Goal: Task Accomplishment & Management: Complete application form

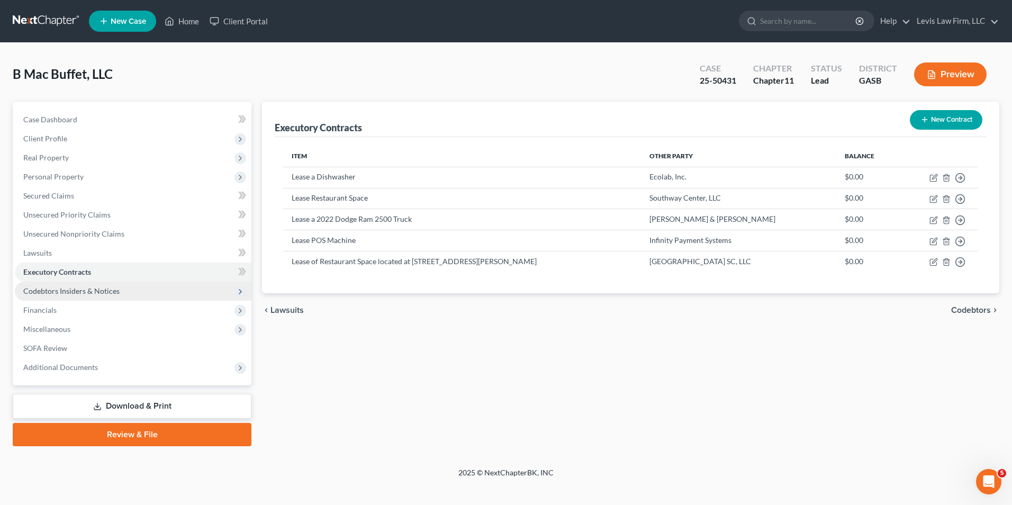
click at [98, 291] on span "Codebtors Insiders & Notices" at bounding box center [71, 290] width 96 height 9
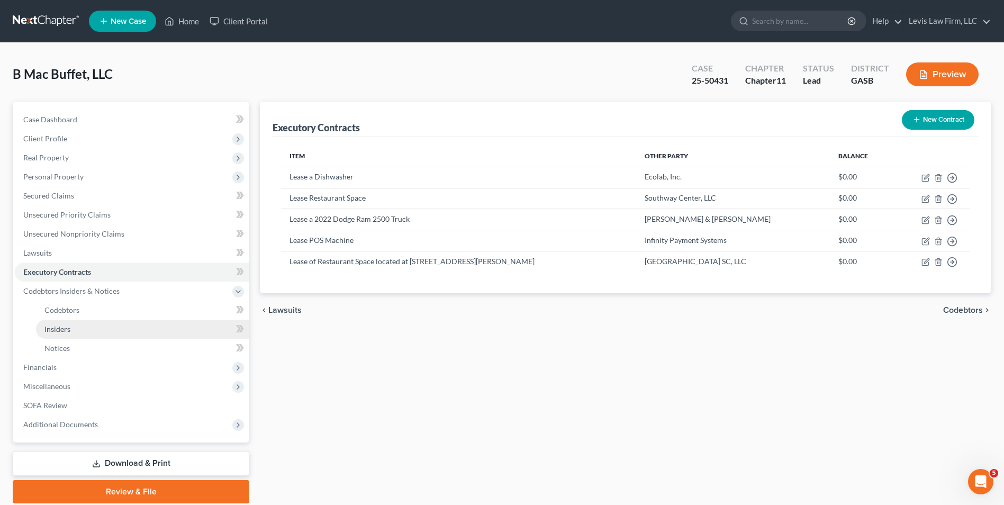
click at [65, 323] on link "Insiders" at bounding box center [142, 329] width 213 height 19
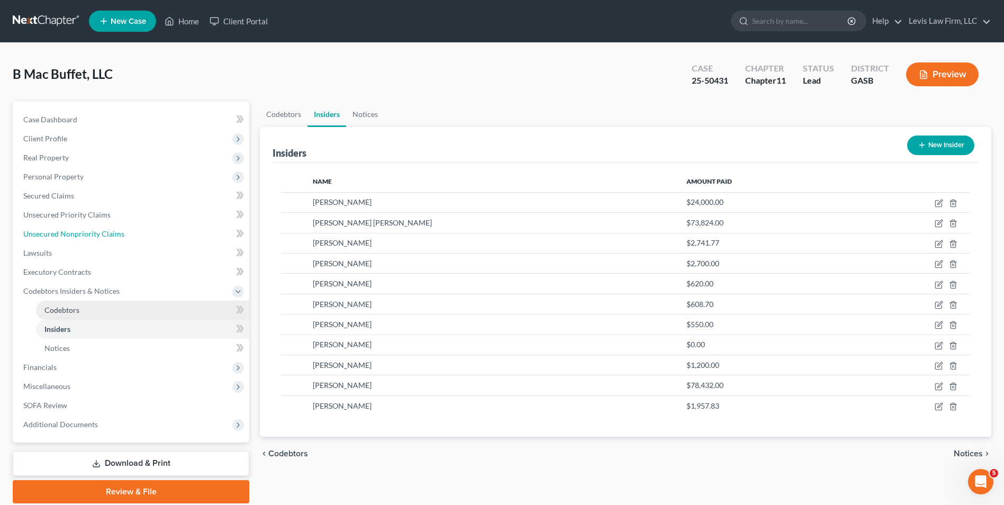
drag, startPoint x: 103, startPoint y: 230, endPoint x: 122, endPoint y: 313, distance: 85.1
click at [103, 230] on span "Unsecured Nonpriority Claims" at bounding box center [73, 233] width 101 height 9
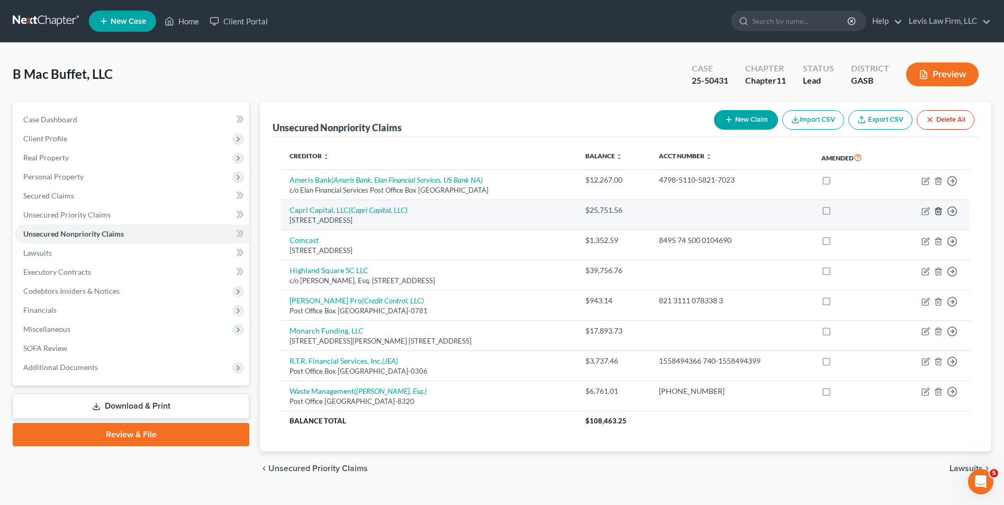
click at [939, 212] on line "button" at bounding box center [939, 212] width 0 height 2
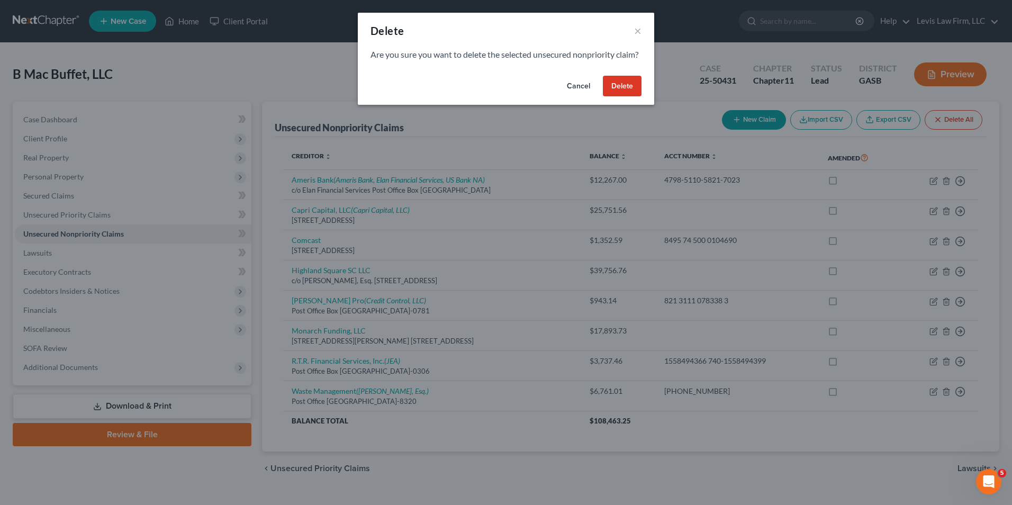
click at [629, 97] on button "Delete" at bounding box center [622, 86] width 39 height 21
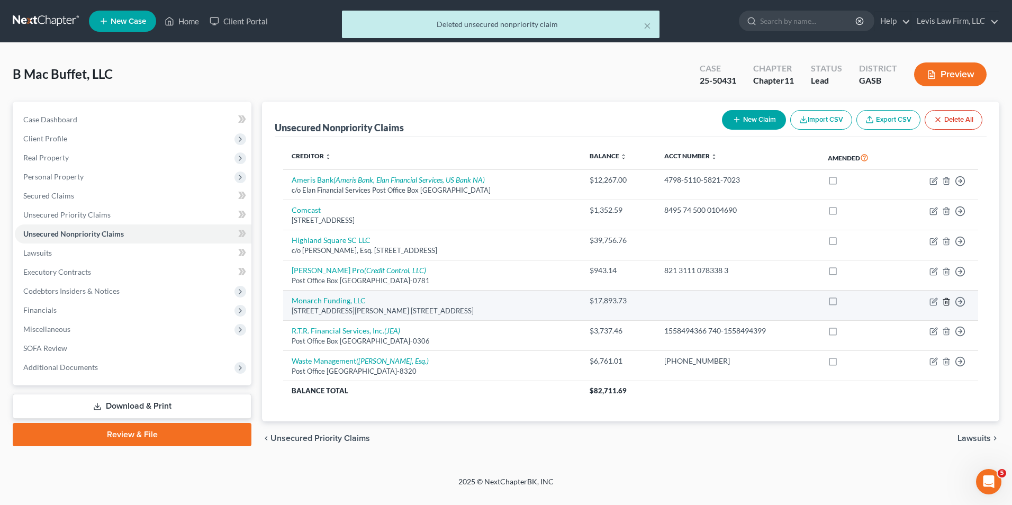
click at [947, 301] on line "button" at bounding box center [947, 302] width 0 height 2
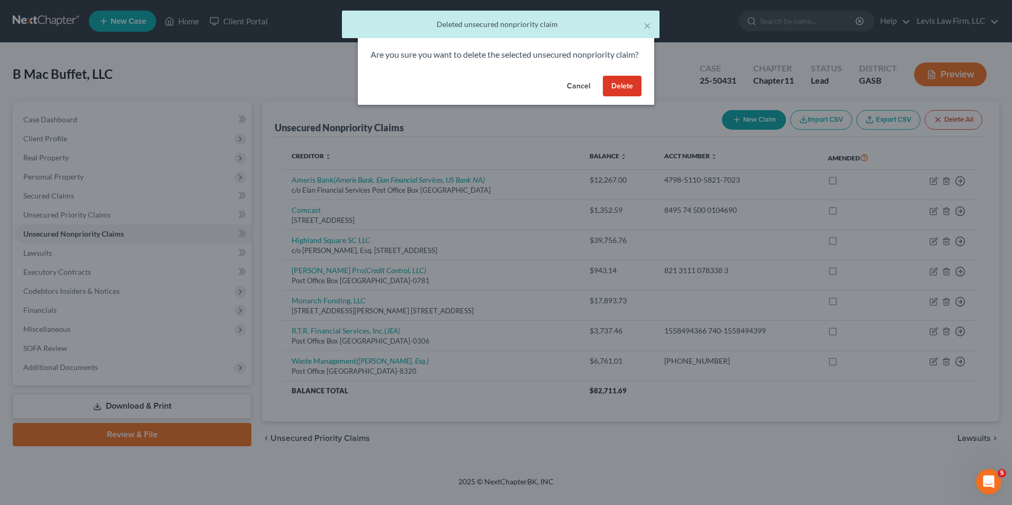
click at [623, 97] on button "Delete" at bounding box center [622, 86] width 39 height 21
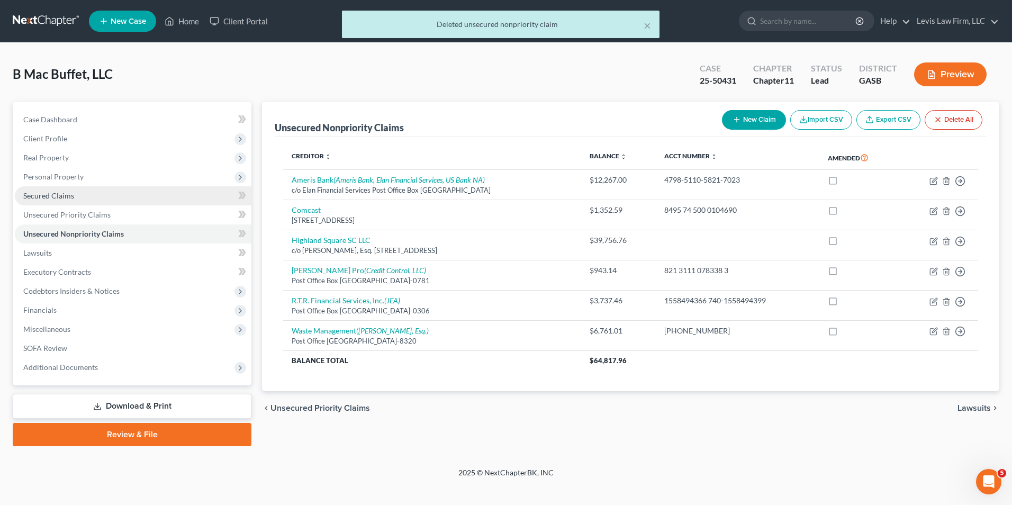
click at [61, 192] on span "Secured Claims" at bounding box center [48, 195] width 51 height 9
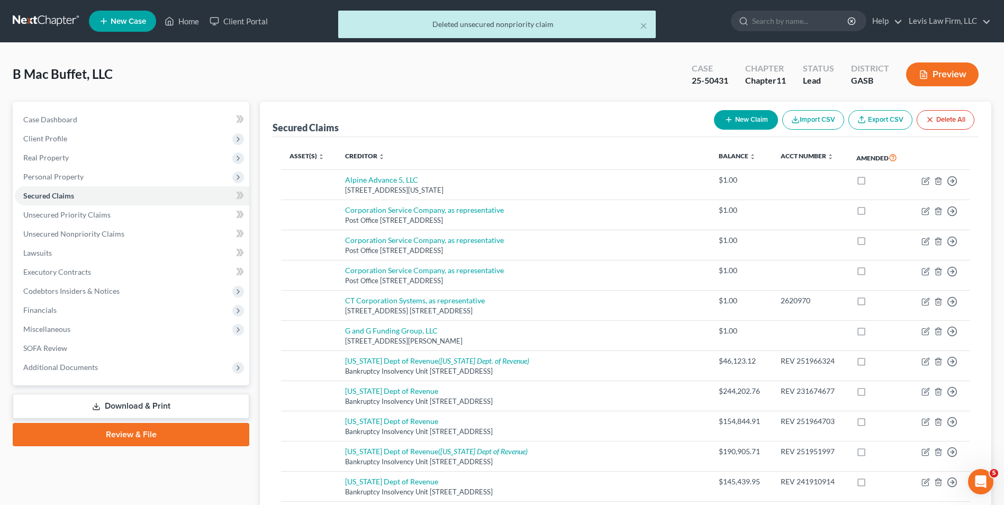
click at [742, 119] on button "New Claim" at bounding box center [746, 120] width 64 height 20
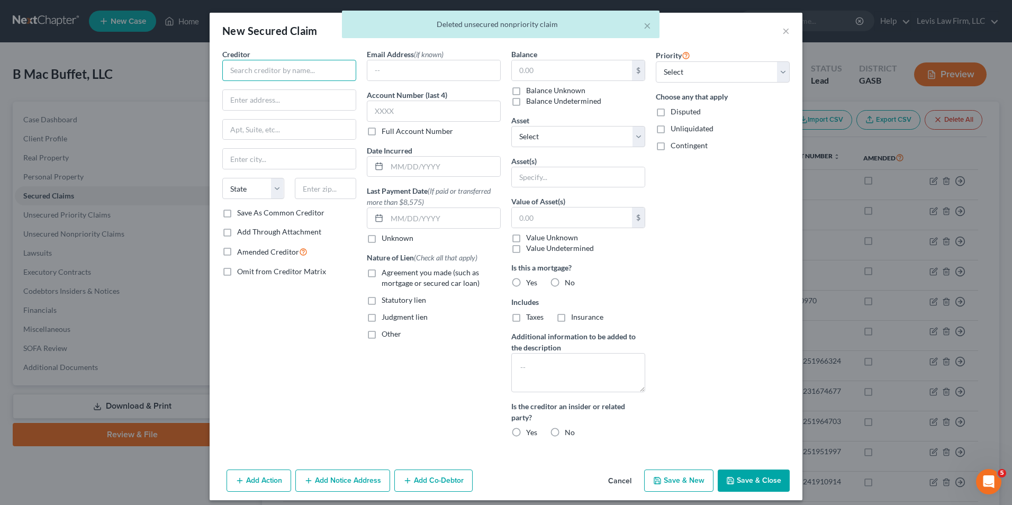
click at [227, 71] on input "text" at bounding box center [289, 70] width 134 height 21
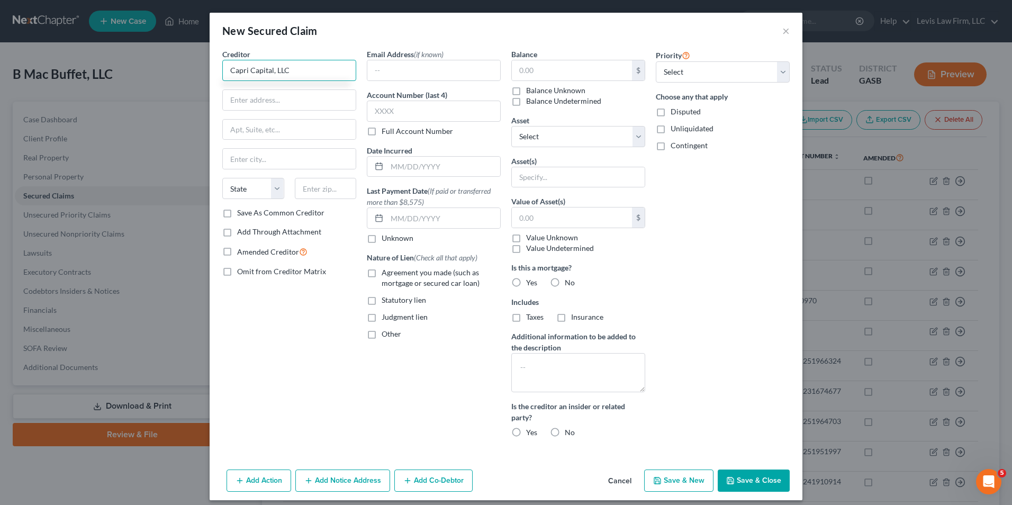
type input "Capri Capital, LLC"
type input "[STREET_ADDRESS]"
type input "Little Ferry"
select select "33"
type input "07643"
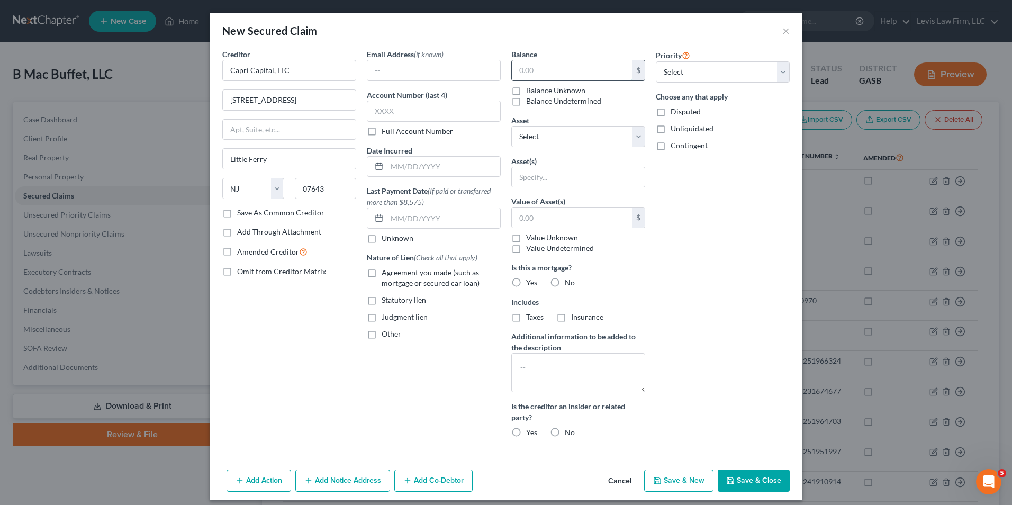
click at [515, 68] on input "text" at bounding box center [572, 70] width 120 height 20
type input "25,751.56"
click at [757, 296] on div "Priority Select 1st 2nd 3rd 4th 5th 6th 7th 8th 9th 10th 11th 12th 13th 14th 15…" at bounding box center [722, 247] width 144 height 397
click at [756, 476] on button "Save & Close" at bounding box center [754, 480] width 72 height 22
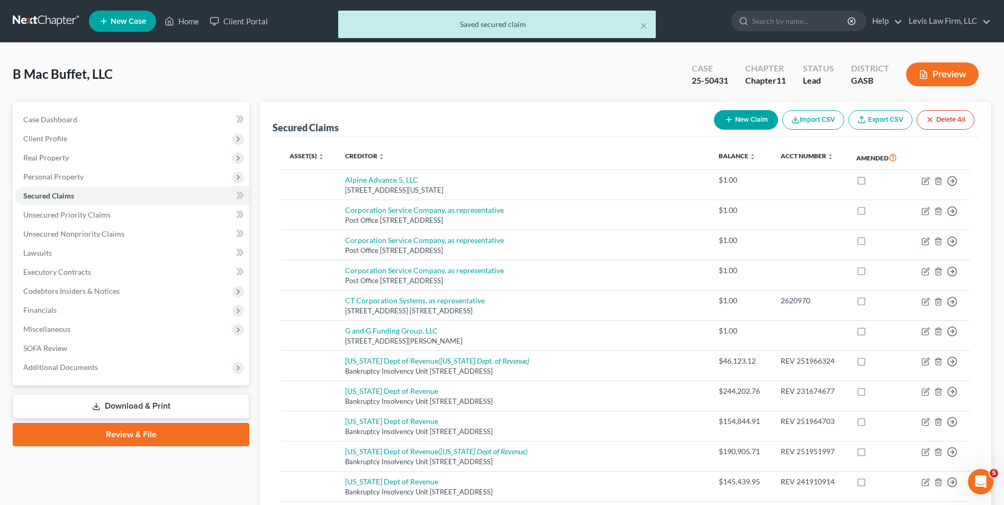
click at [742, 116] on button "New Claim" at bounding box center [746, 120] width 64 height 20
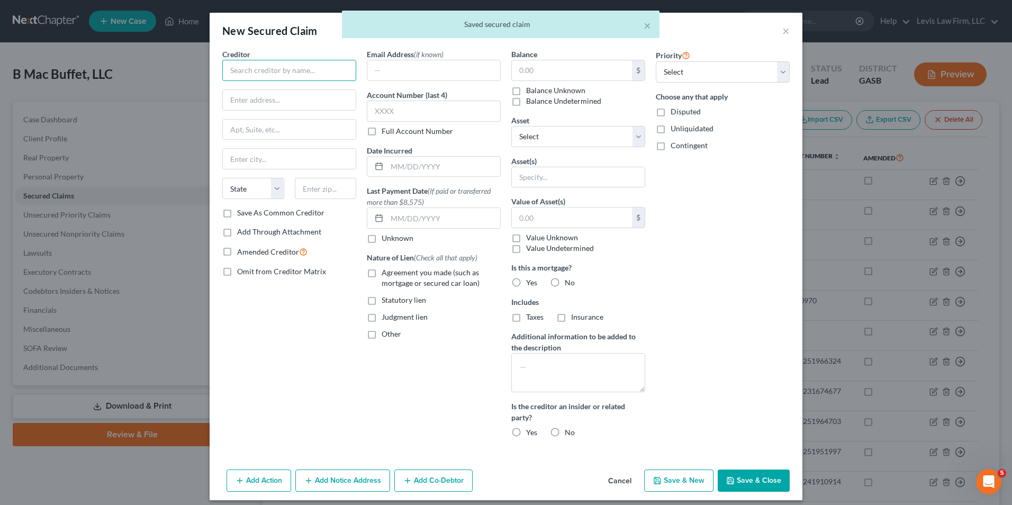
click at [239, 71] on input "text" at bounding box center [289, 70] width 134 height 21
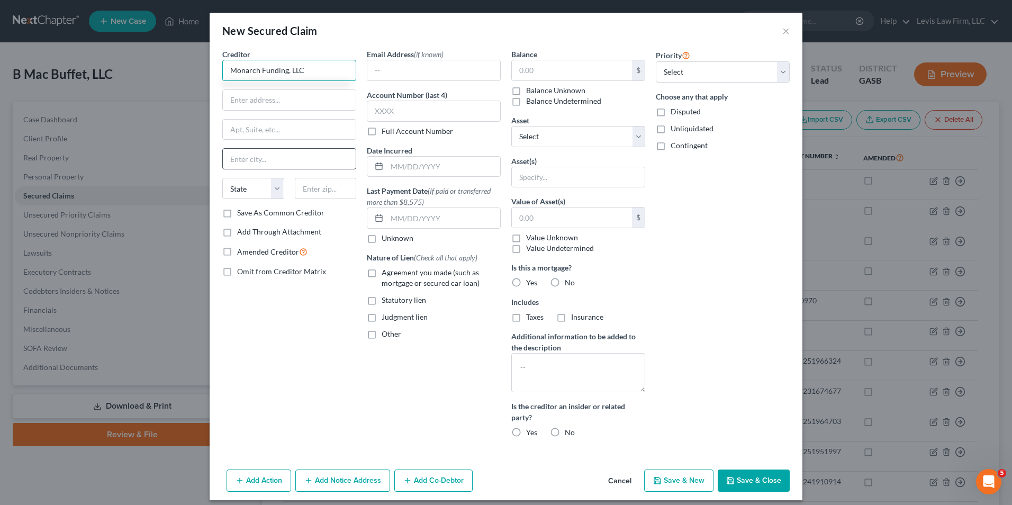
type input "Monarch Funding, LLC"
type input "[STREET_ADDRESS][PERSON_NAME]"
type input "[STREET_ADDRESS]"
type input "Red Bank"
select select "33"
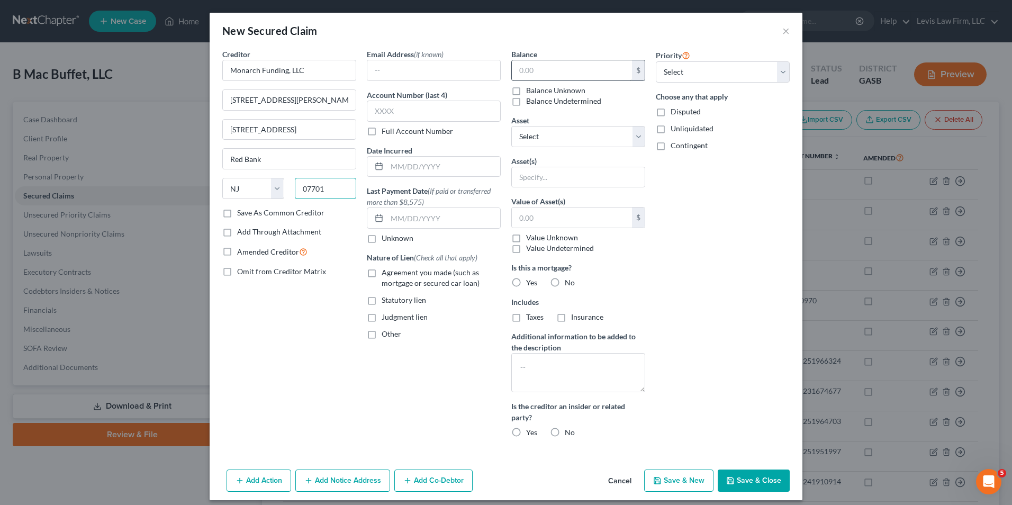
type input "07701"
click at [517, 68] on input "text" at bounding box center [572, 70] width 120 height 20
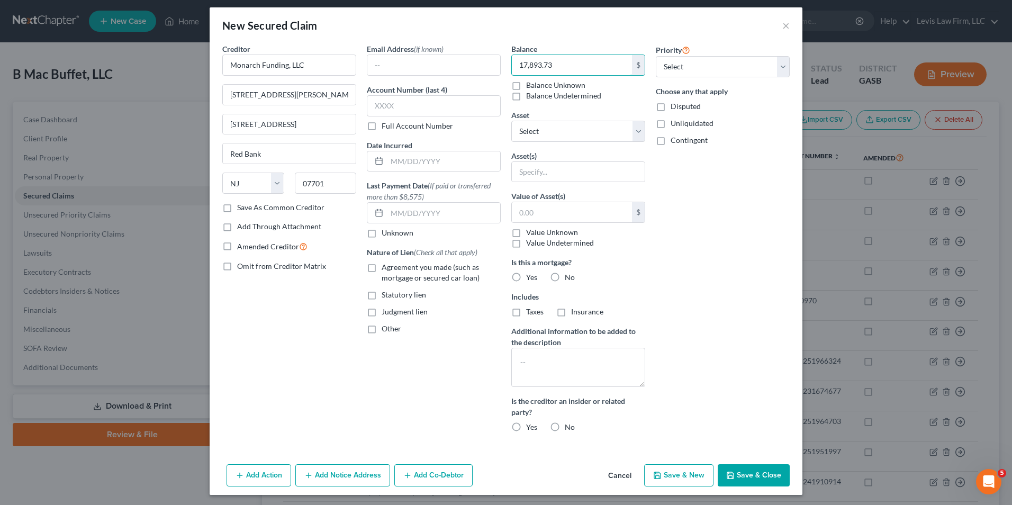
scroll to position [8, 0]
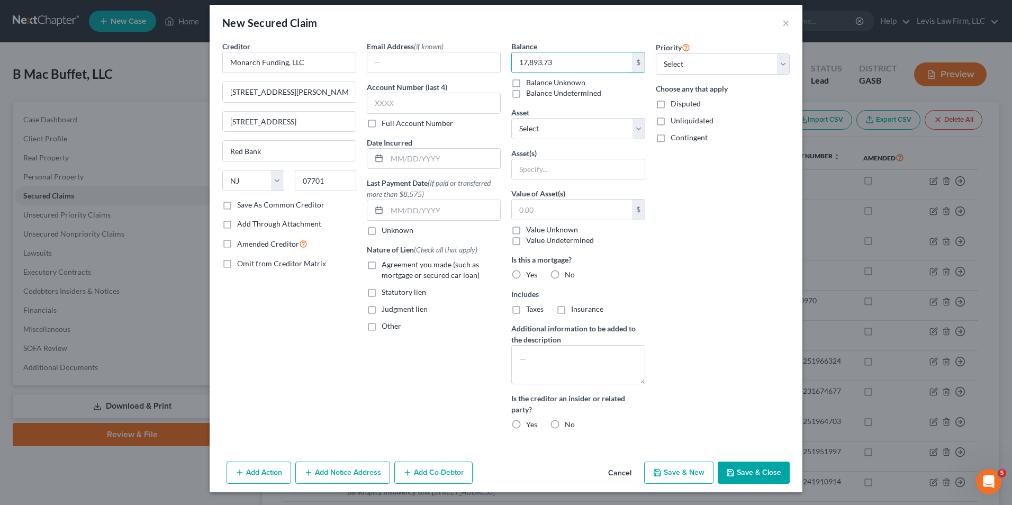
type input "17,893.73"
click at [739, 474] on button "Save & Close" at bounding box center [754, 473] width 72 height 22
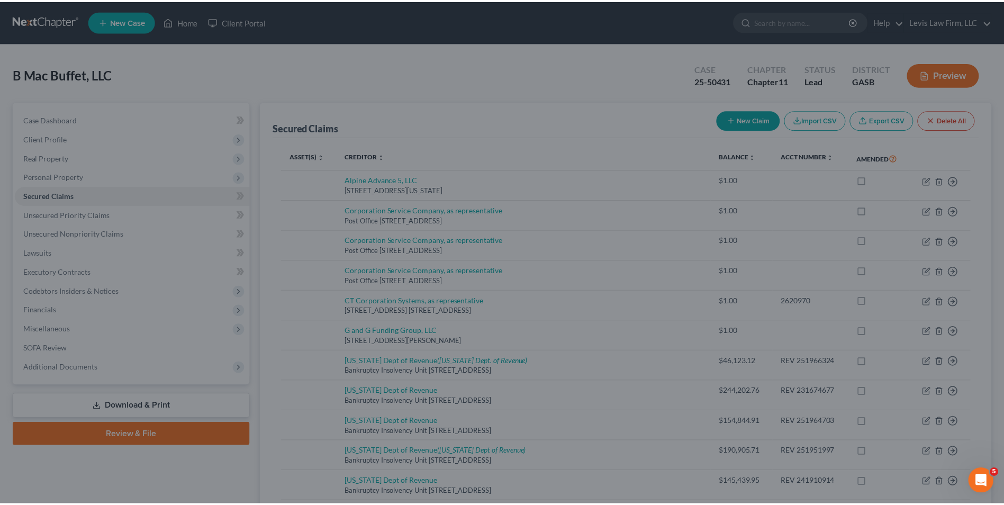
scroll to position [0, 0]
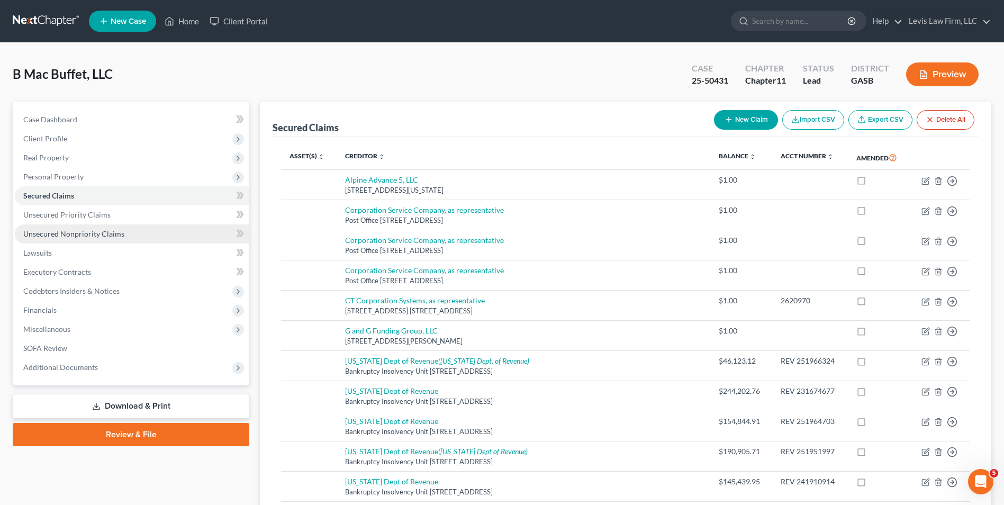
click at [102, 232] on span "Unsecured Nonpriority Claims" at bounding box center [73, 233] width 101 height 9
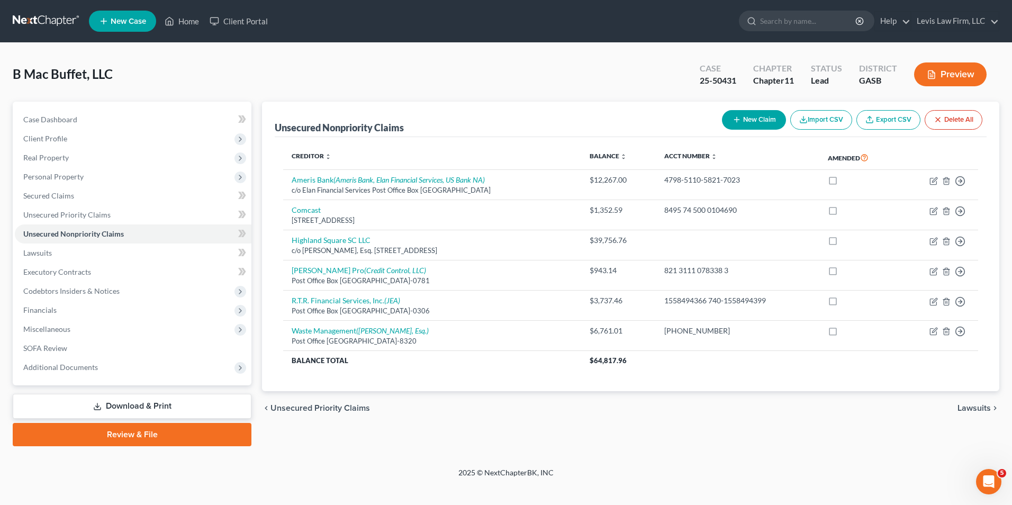
click at [757, 121] on button "New Claim" at bounding box center [754, 120] width 64 height 20
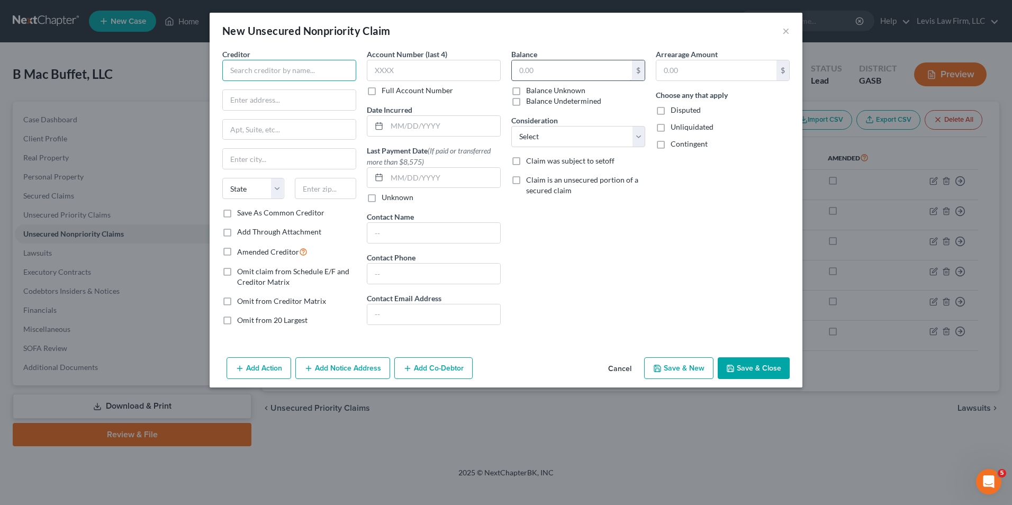
drag, startPoint x: 249, startPoint y: 69, endPoint x: 573, endPoint y: 67, distance: 323.4
click at [250, 69] on input "text" at bounding box center [289, 70] width 134 height 21
type input "[PERSON_NAME]"
type input "[STREET_ADDRESS]"
type input "Waycross"
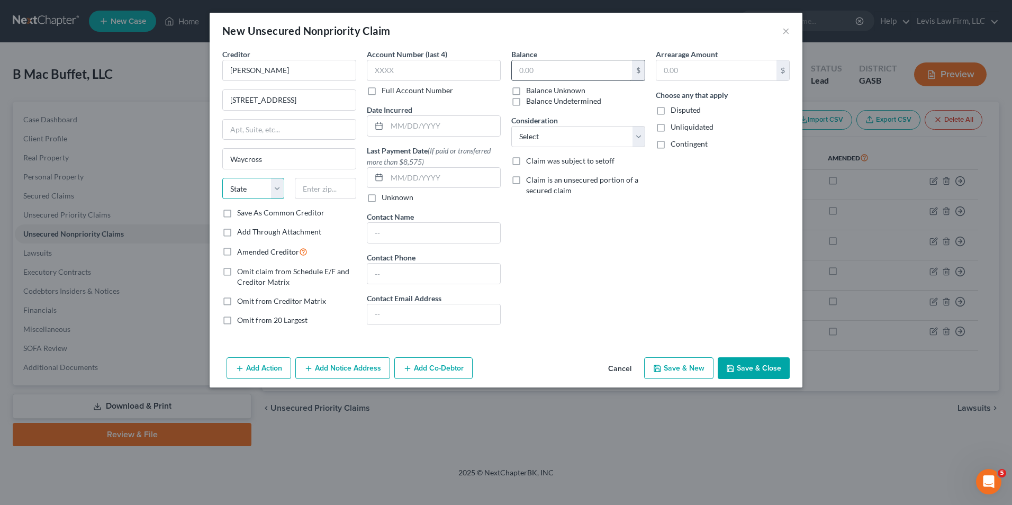
select select "10"
type input "31503"
click at [527, 70] on input "text" at bounding box center [572, 70] width 120 height 20
type input "255,000.00"
click at [639, 137] on select "Select Cable / Satellite Services Collection Agency Credit Card Debt Debt Couns…" at bounding box center [578, 136] width 134 height 21
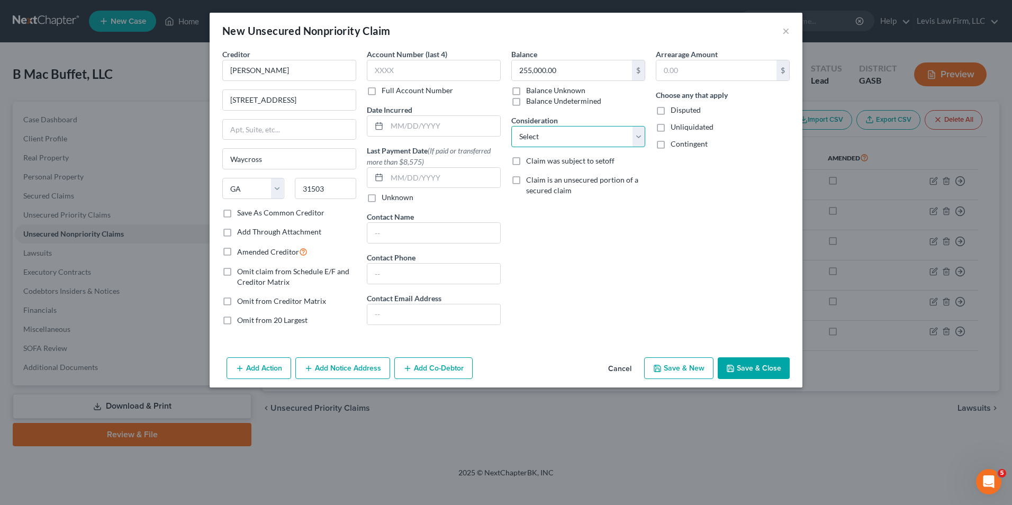
select select "11"
click at [511, 126] on select "Select Cable / Satellite Services Collection Agency Credit Card Debt Debt Couns…" at bounding box center [578, 136] width 134 height 21
drag, startPoint x: 523, startPoint y: 169, endPoint x: 528, endPoint y: 178, distance: 9.7
click at [523, 169] on input "text" at bounding box center [578, 177] width 133 height 20
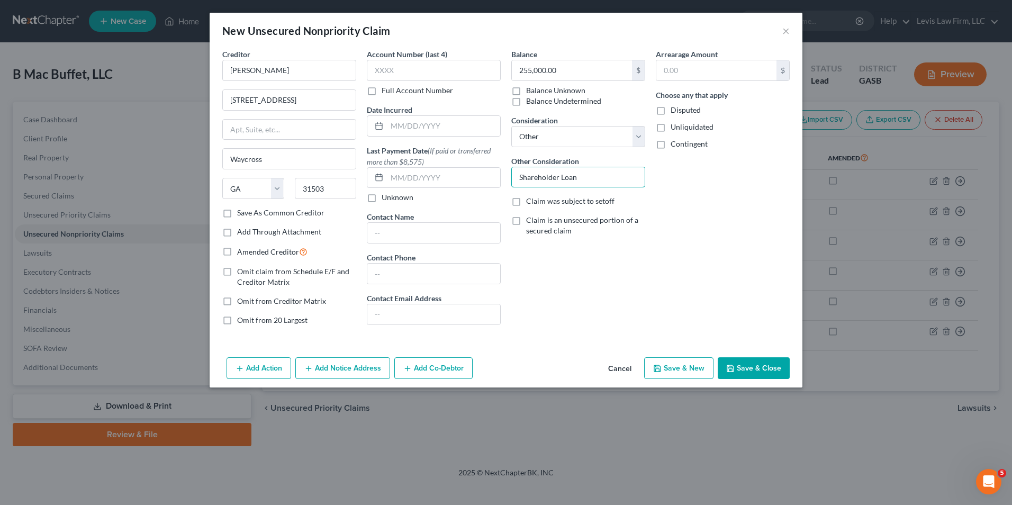
type input "Shareholder Loan"
click at [752, 363] on button "Save & Close" at bounding box center [754, 368] width 72 height 22
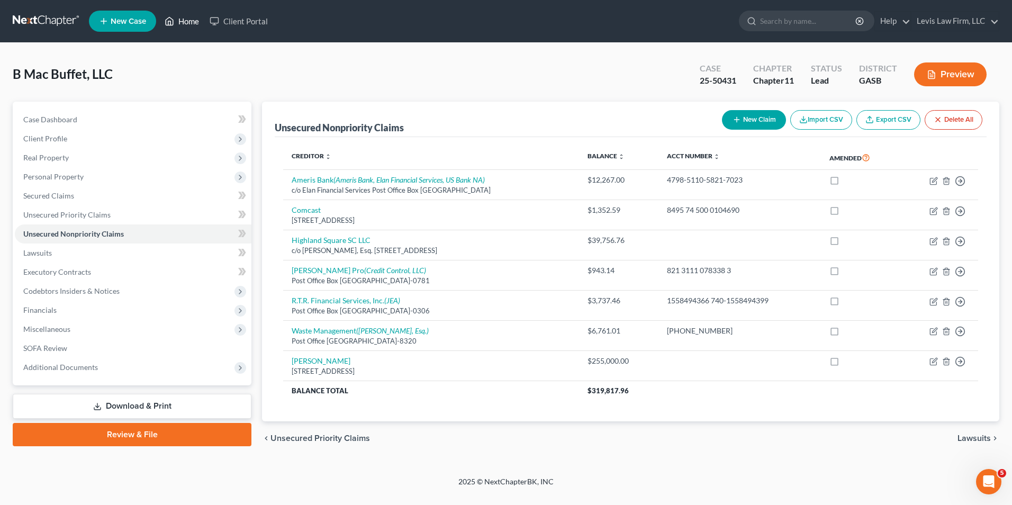
click at [193, 20] on link "Home" at bounding box center [181, 21] width 45 height 19
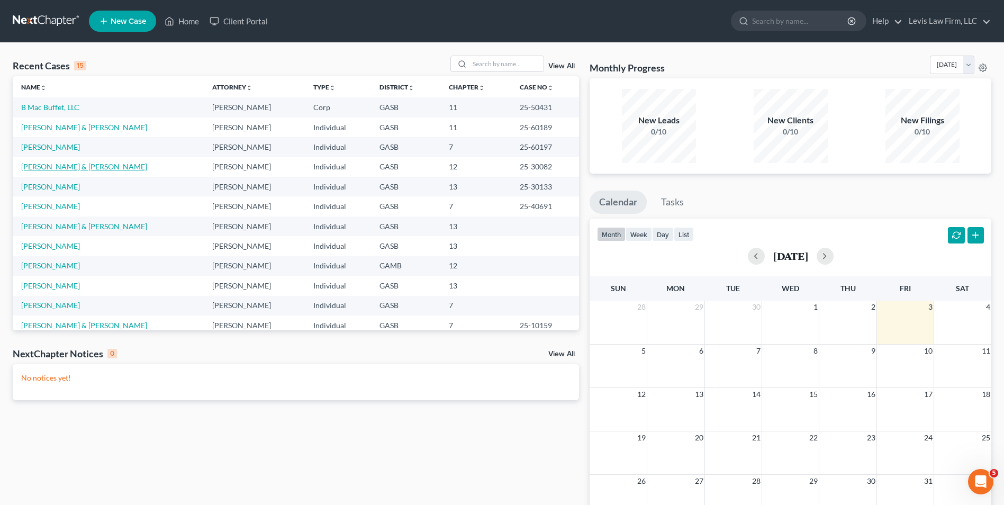
click at [62, 166] on link "[PERSON_NAME] & [PERSON_NAME]" at bounding box center [84, 166] width 126 height 9
